Goal: Transaction & Acquisition: Purchase product/service

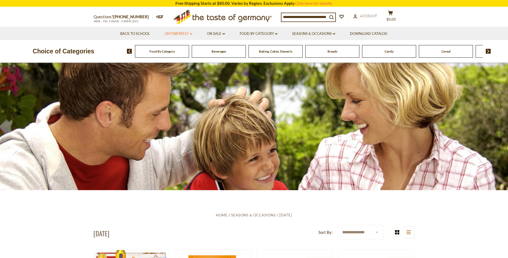
click at [173, 33] on link "Oktoberfest dropdown_arrow" at bounding box center [179, 34] width 28 height 6
click at [176, 47] on link "All Oktoberfest" at bounding box center [176, 47] width 28 height 5
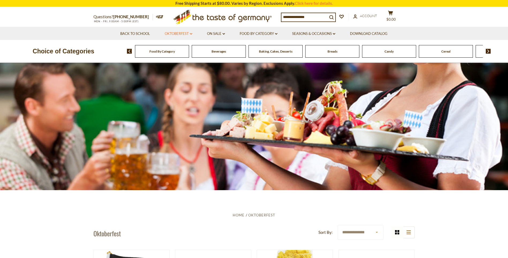
click at [178, 35] on link "Oktoberfest dropdown_arrow" at bounding box center [179, 34] width 28 height 6
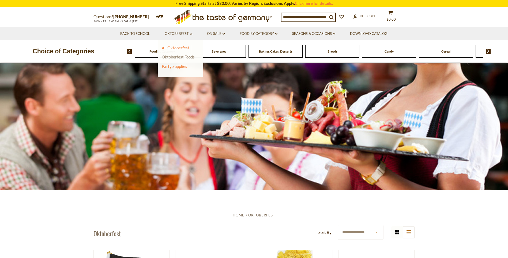
click at [176, 55] on link "Oktoberfest Foods" at bounding box center [178, 56] width 33 height 5
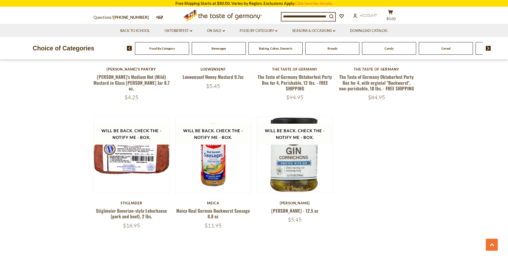
scroll to position [777, 0]
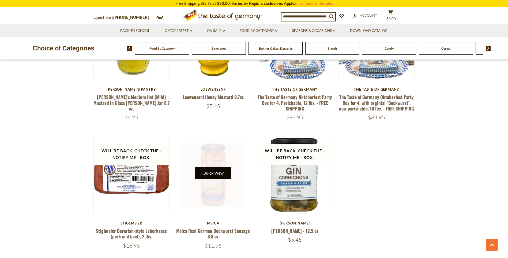
click at [216, 167] on button "Quick View" at bounding box center [213, 173] width 36 height 12
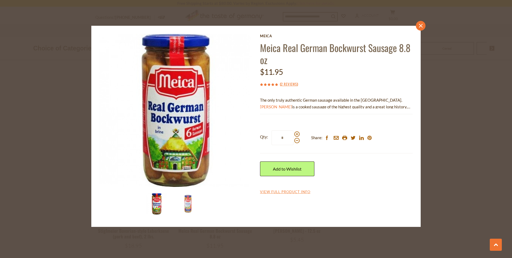
click at [421, 24] on icon "close" at bounding box center [421, 26] width 4 height 4
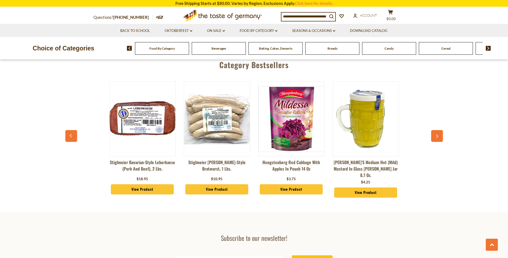
scroll to position [1018, 0]
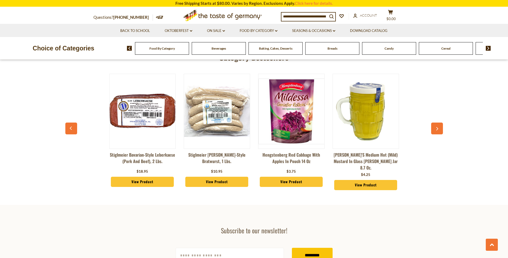
click at [437, 127] on icon "button" at bounding box center [436, 129] width 3 height 4
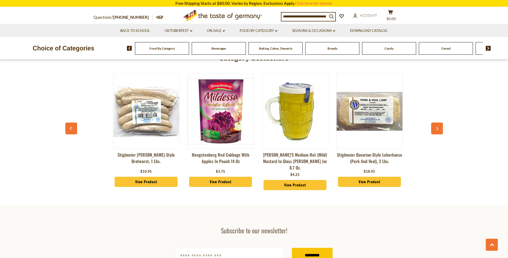
scroll to position [0, 74]
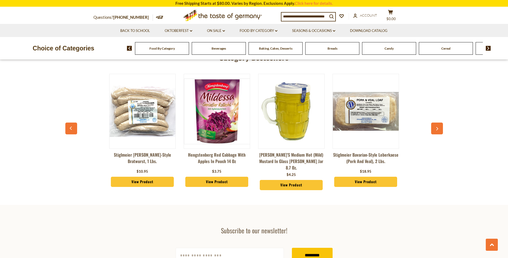
click at [373, 103] on img at bounding box center [366, 111] width 66 height 66
